Goal: Task Accomplishment & Management: Use online tool/utility

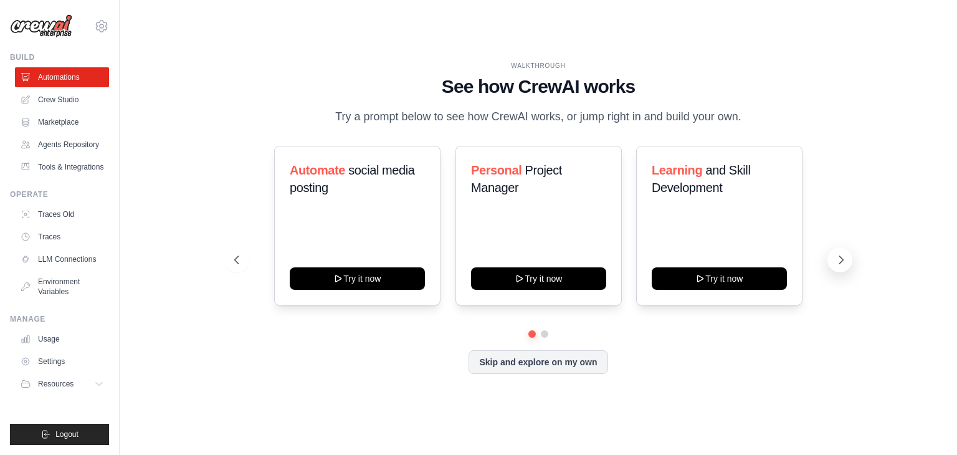
click at [837, 266] on icon at bounding box center [841, 260] width 12 height 12
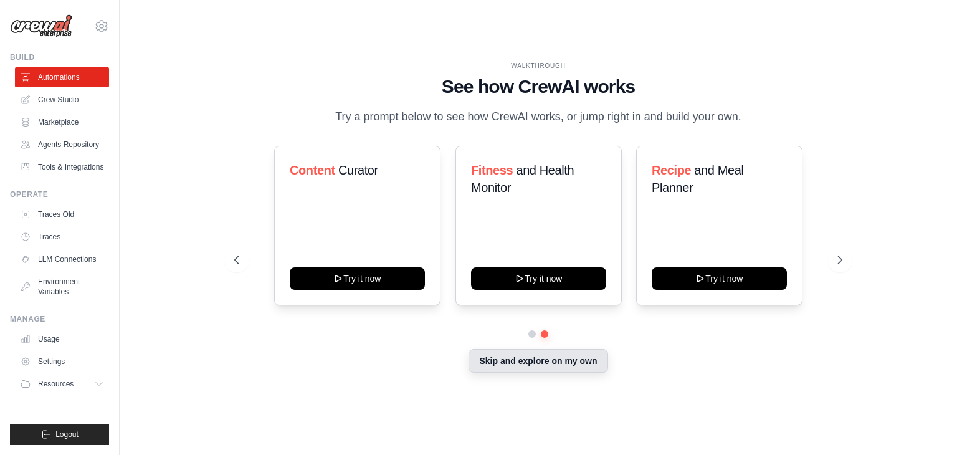
click at [556, 366] on button "Skip and explore on my own" at bounding box center [538, 361] width 139 height 24
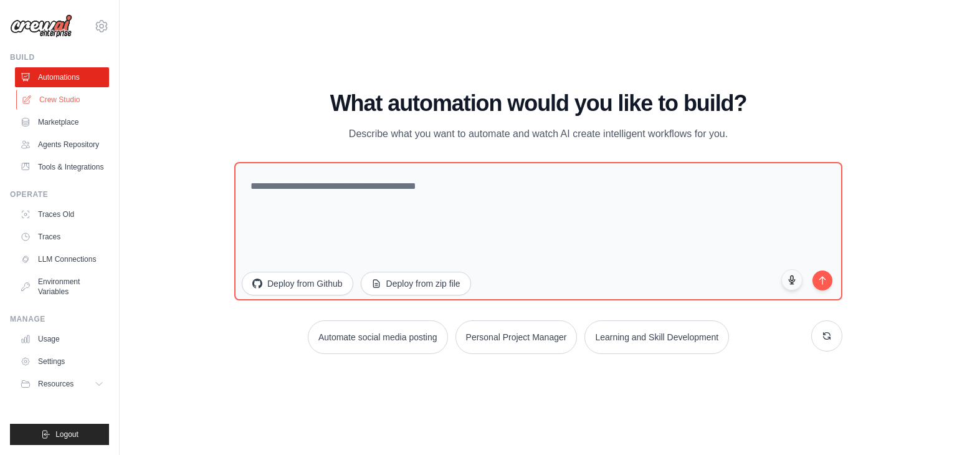
click at [45, 97] on link "Crew Studio" at bounding box center [63, 100] width 94 height 20
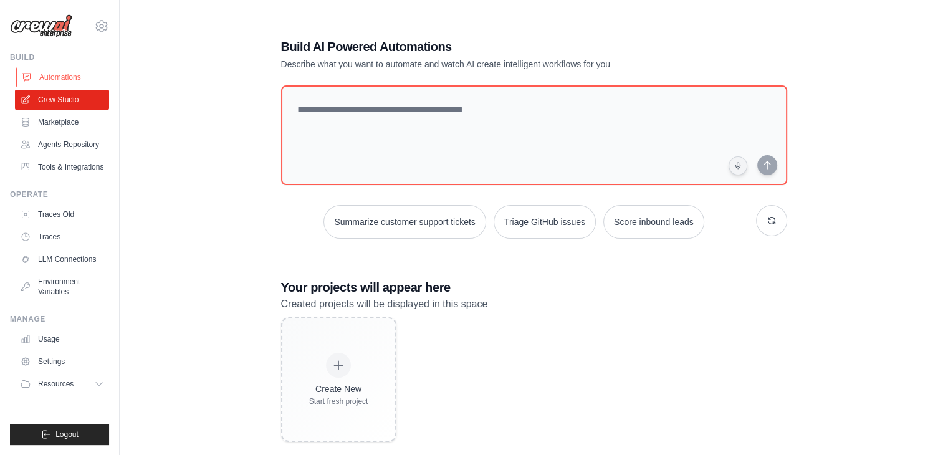
click at [66, 77] on link "Automations" at bounding box center [63, 77] width 94 height 20
